Goal: Information Seeking & Learning: Learn about a topic

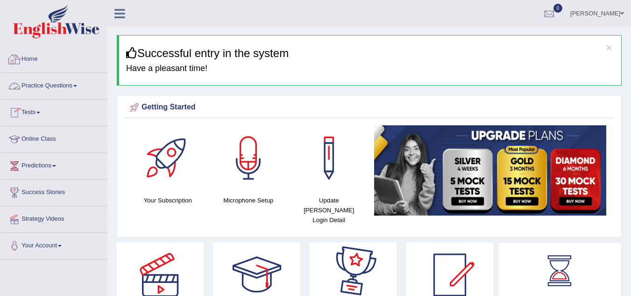
click at [75, 86] on link "Practice Questions" at bounding box center [53, 84] width 107 height 23
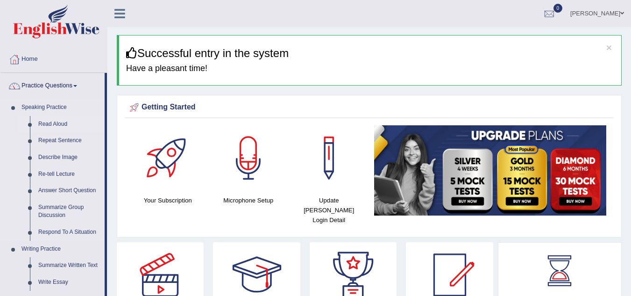
click at [59, 121] on link "Read Aloud" at bounding box center [69, 124] width 71 height 17
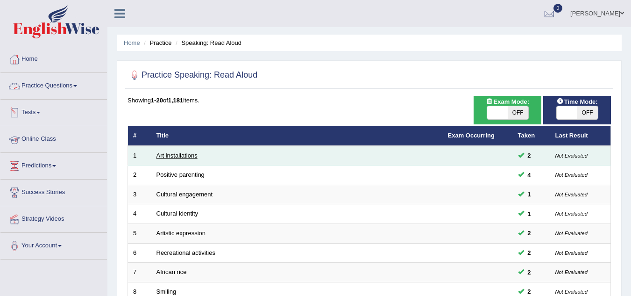
click at [177, 153] on link "Art installations" at bounding box center [177, 155] width 41 height 7
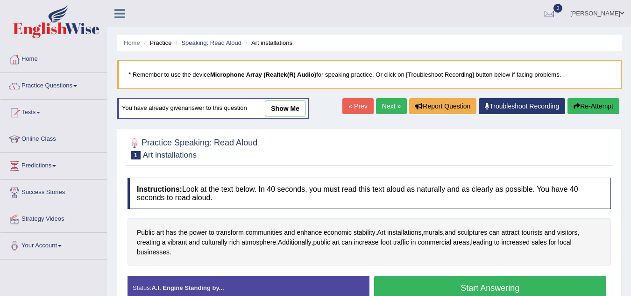
click at [291, 108] on link "show me" at bounding box center [285, 108] width 41 height 16
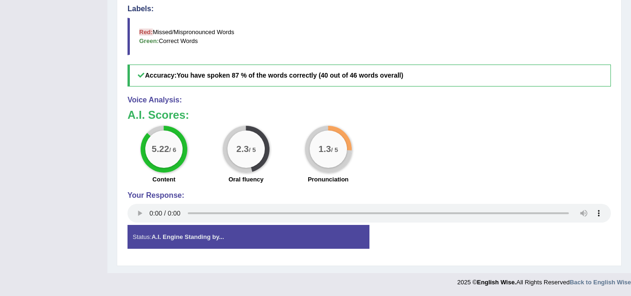
scroll to position [329, 0]
click at [401, 252] on div "Status: A.I. Engine Standing by... Start Answering Stop Recording" at bounding box center [370, 240] width 484 height 33
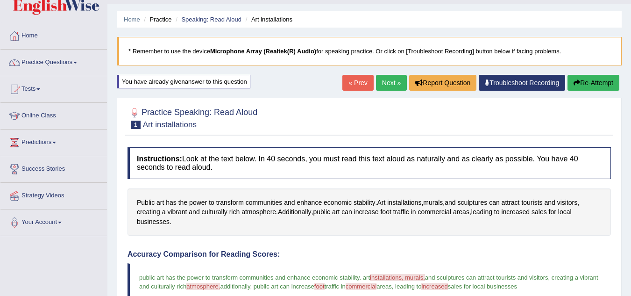
scroll to position [2, 0]
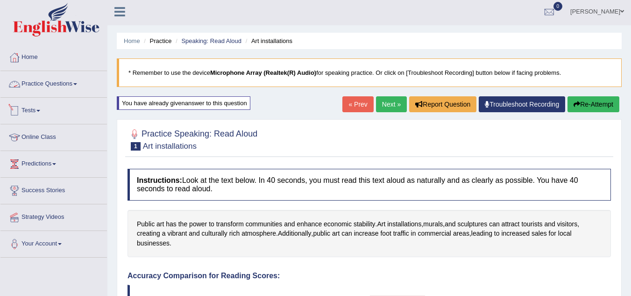
click at [75, 83] on link "Practice Questions" at bounding box center [53, 82] width 107 height 23
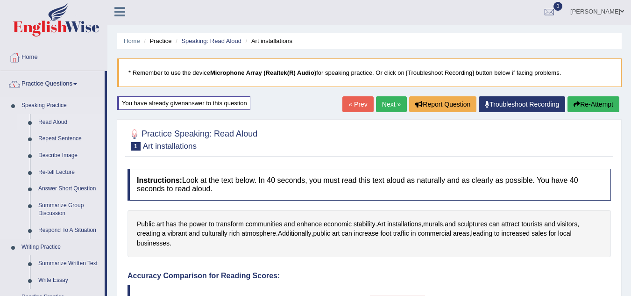
click at [59, 119] on link "Read Aloud" at bounding box center [69, 122] width 71 height 17
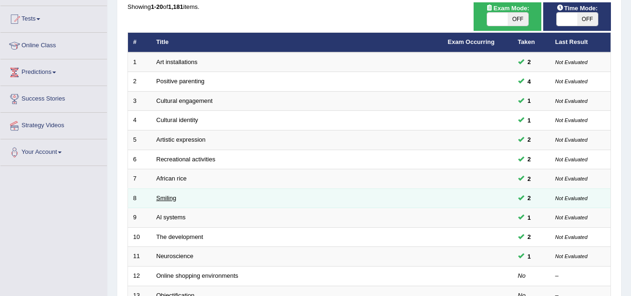
click at [171, 197] on link "Smiling" at bounding box center [167, 197] width 20 height 7
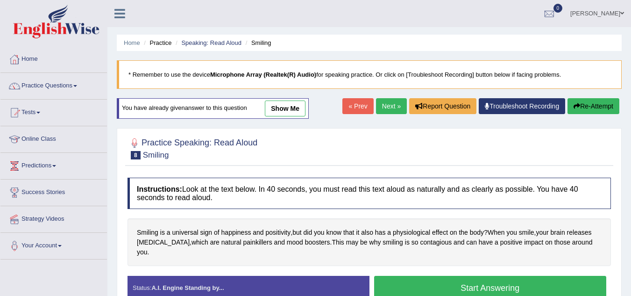
click at [294, 107] on link "show me" at bounding box center [285, 108] width 41 height 16
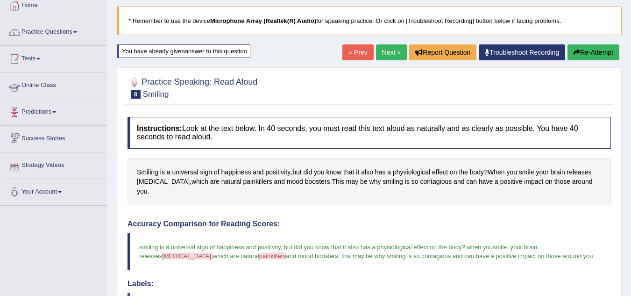
scroll to position [47, 0]
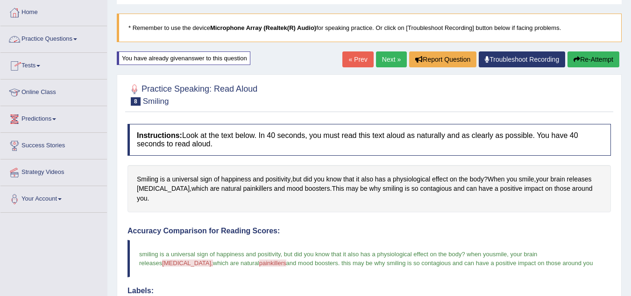
click at [79, 36] on link "Practice Questions" at bounding box center [53, 37] width 107 height 23
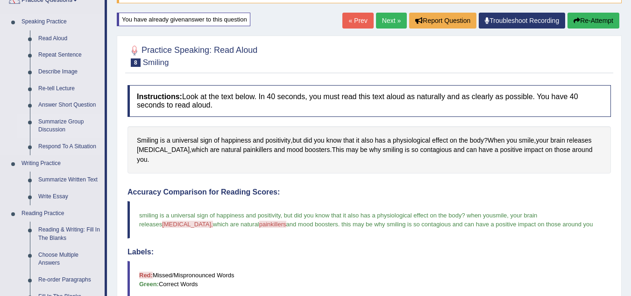
scroll to position [140, 0]
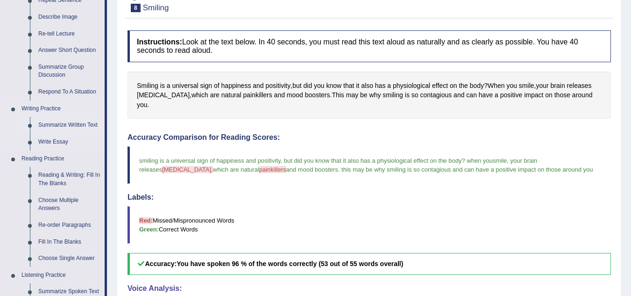
click at [70, 122] on link "Summarize Written Text" at bounding box center [69, 125] width 71 height 17
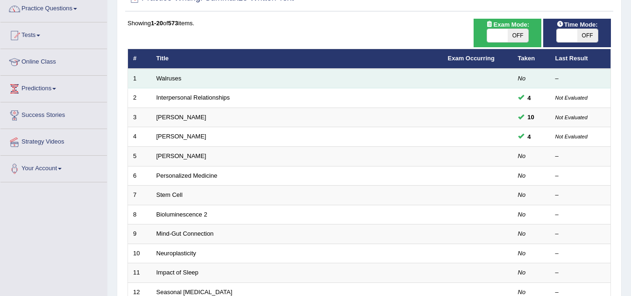
scroll to position [93, 0]
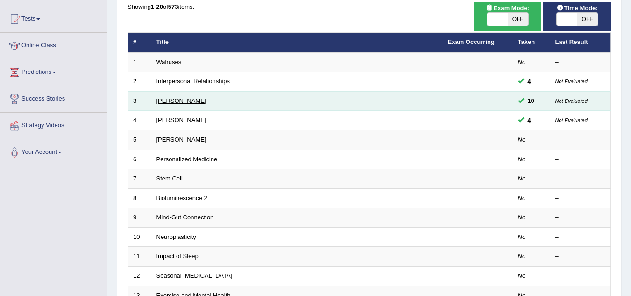
click at [185, 98] on link "Rosalid Franklin" at bounding box center [182, 100] width 50 height 7
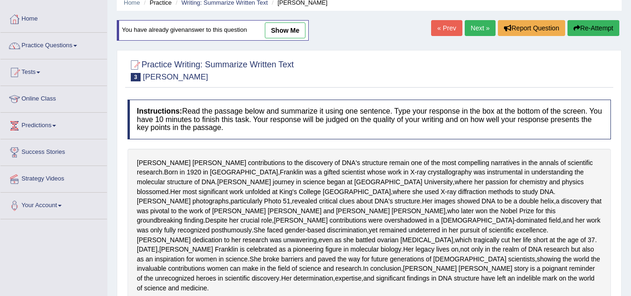
scroll to position [33, 0]
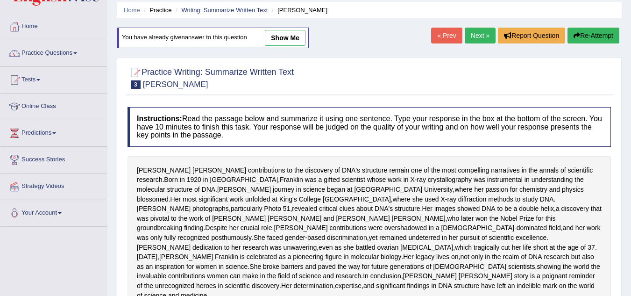
click at [293, 39] on link "show me" at bounding box center [285, 38] width 41 height 16
type textarea "The passage outlines Rosalind Franklin's contribution to the discovery of DNA's…"
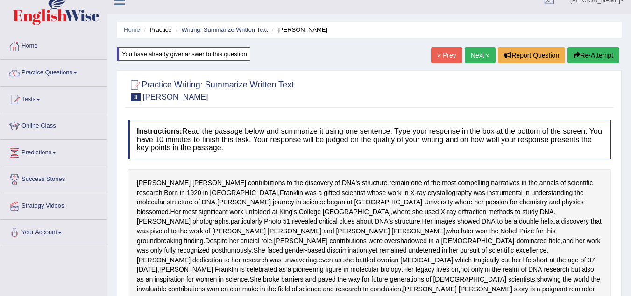
scroll to position [0, 0]
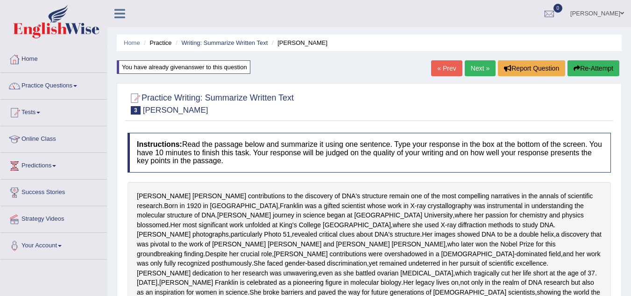
click at [477, 66] on link "Next »" at bounding box center [480, 68] width 31 height 16
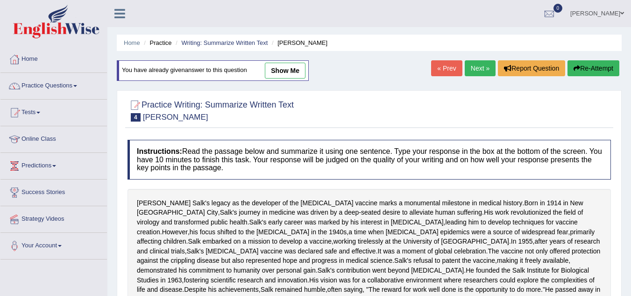
click at [477, 66] on link "Next »" at bounding box center [480, 68] width 31 height 16
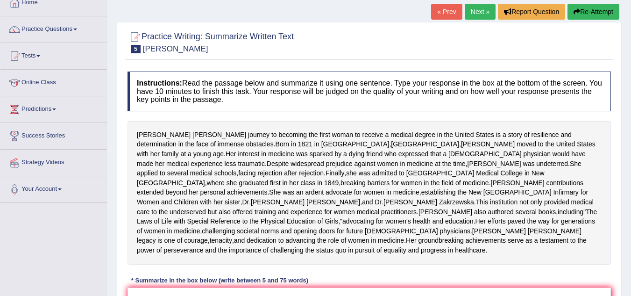
scroll to position [47, 0]
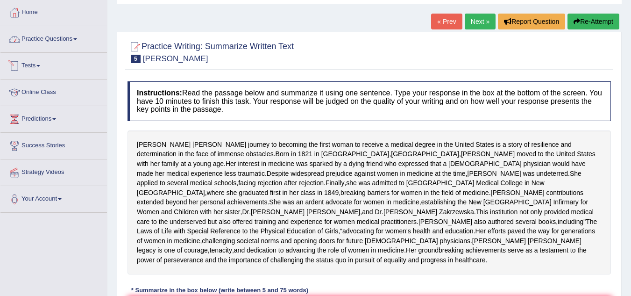
click at [73, 37] on link "Practice Questions" at bounding box center [53, 37] width 107 height 23
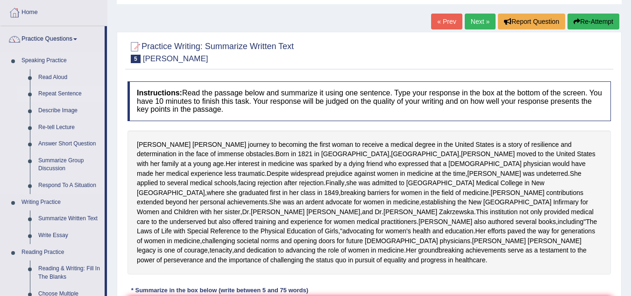
click at [65, 93] on link "Repeat Sentence" at bounding box center [69, 94] width 71 height 17
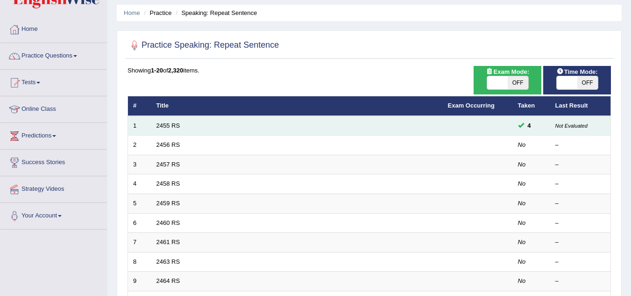
scroll to position [47, 0]
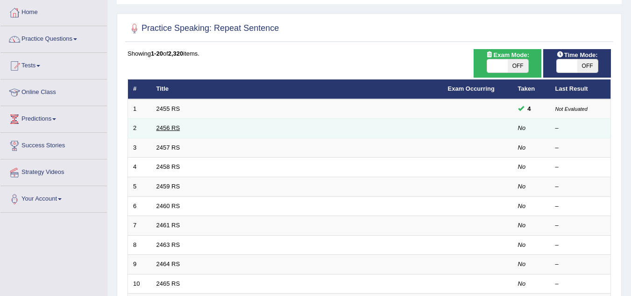
click at [170, 127] on link "2456 RS" at bounding box center [169, 127] width 24 height 7
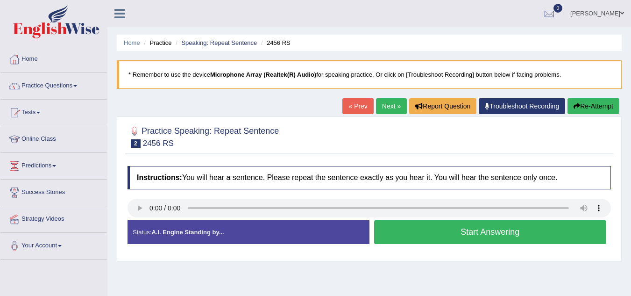
click at [452, 229] on button "Start Answering" at bounding box center [490, 232] width 233 height 24
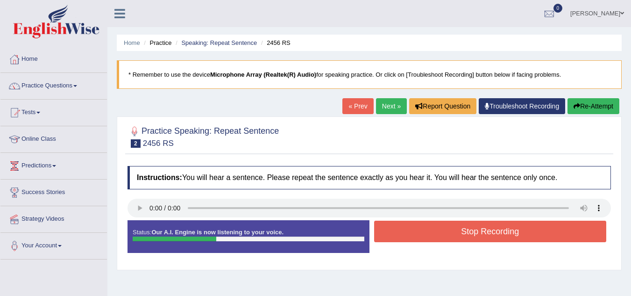
click at [432, 232] on button "Stop Recording" at bounding box center [490, 231] width 233 height 21
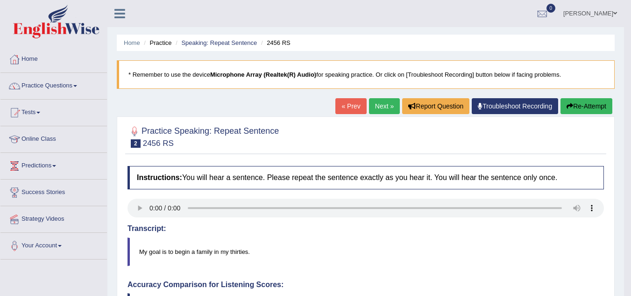
click at [381, 106] on link "Next »" at bounding box center [384, 106] width 31 height 16
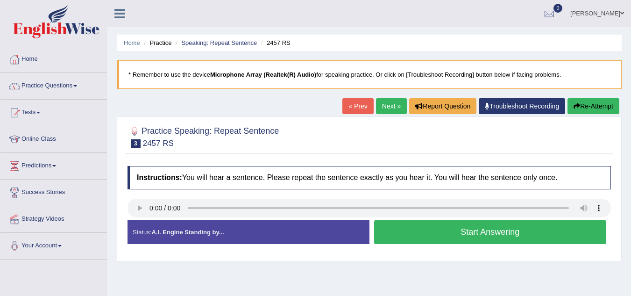
click at [450, 234] on button "Start Answering" at bounding box center [490, 232] width 233 height 24
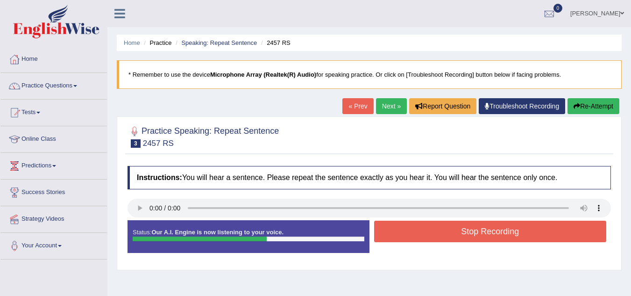
click at [454, 230] on button "Stop Recording" at bounding box center [490, 231] width 233 height 21
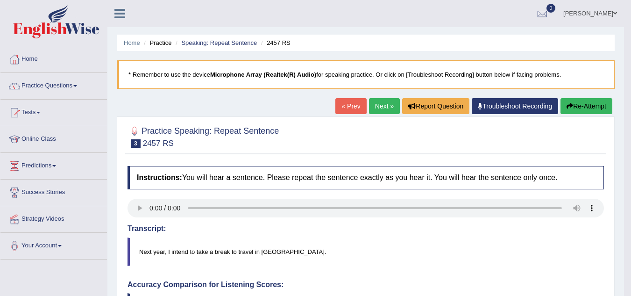
click at [384, 104] on link "Next »" at bounding box center [384, 106] width 31 height 16
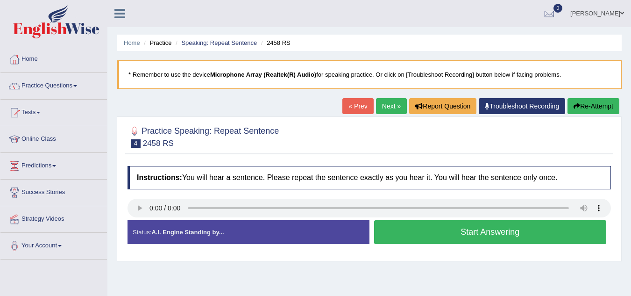
click at [462, 233] on button "Start Answering" at bounding box center [490, 232] width 233 height 24
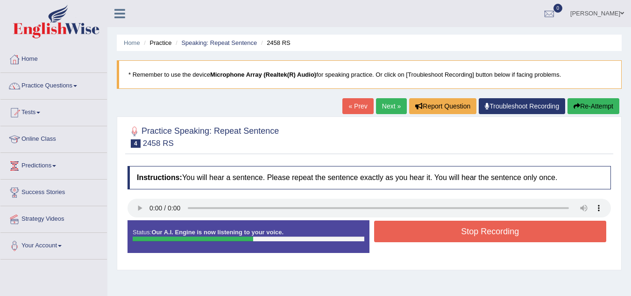
click at [453, 233] on button "Stop Recording" at bounding box center [490, 231] width 233 height 21
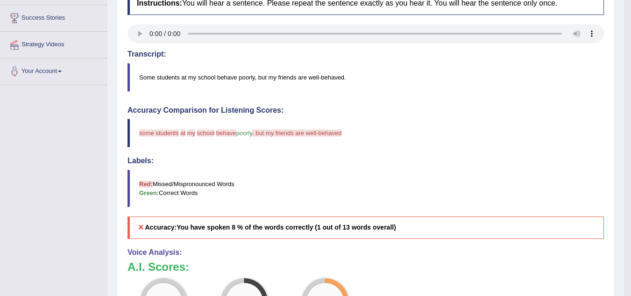
scroll to position [327, 0]
